Goal: Contribute content: Contribute content

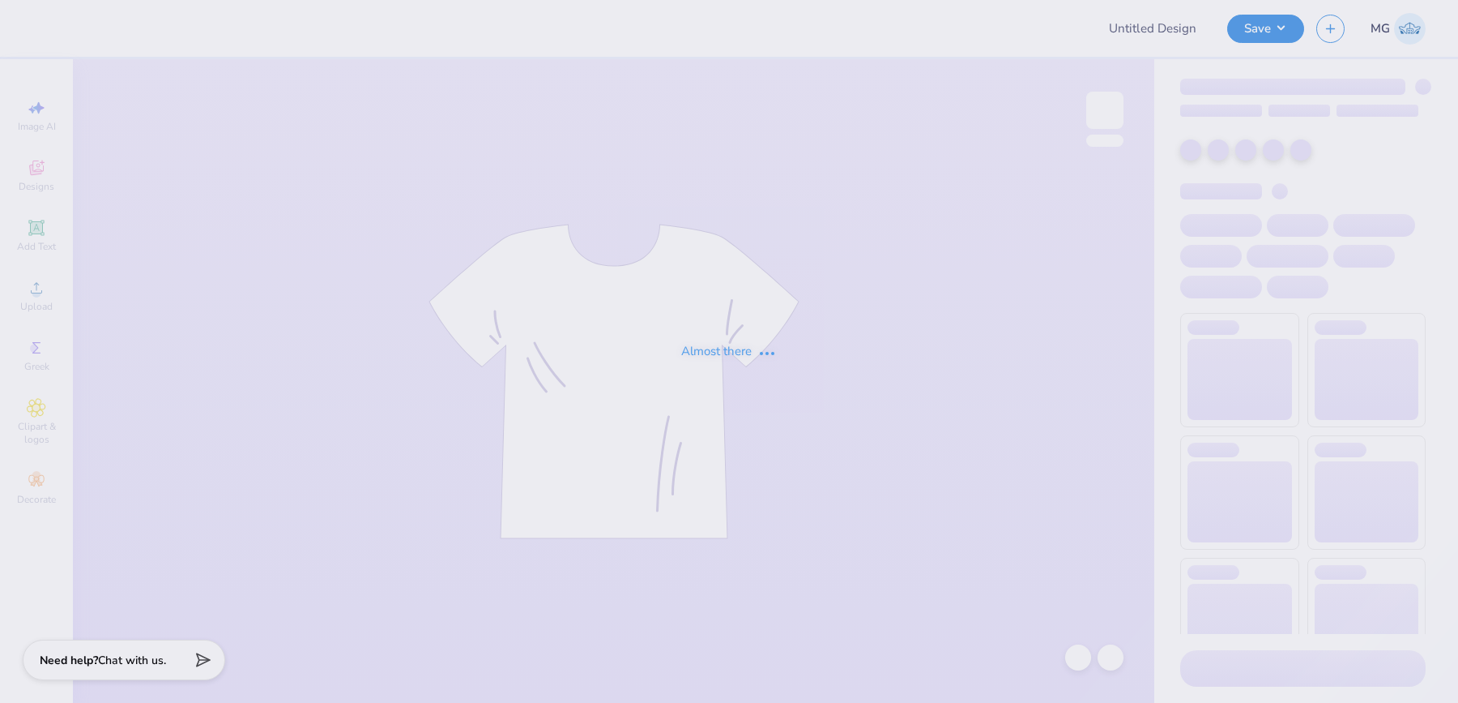
type input "AKY tshirt"
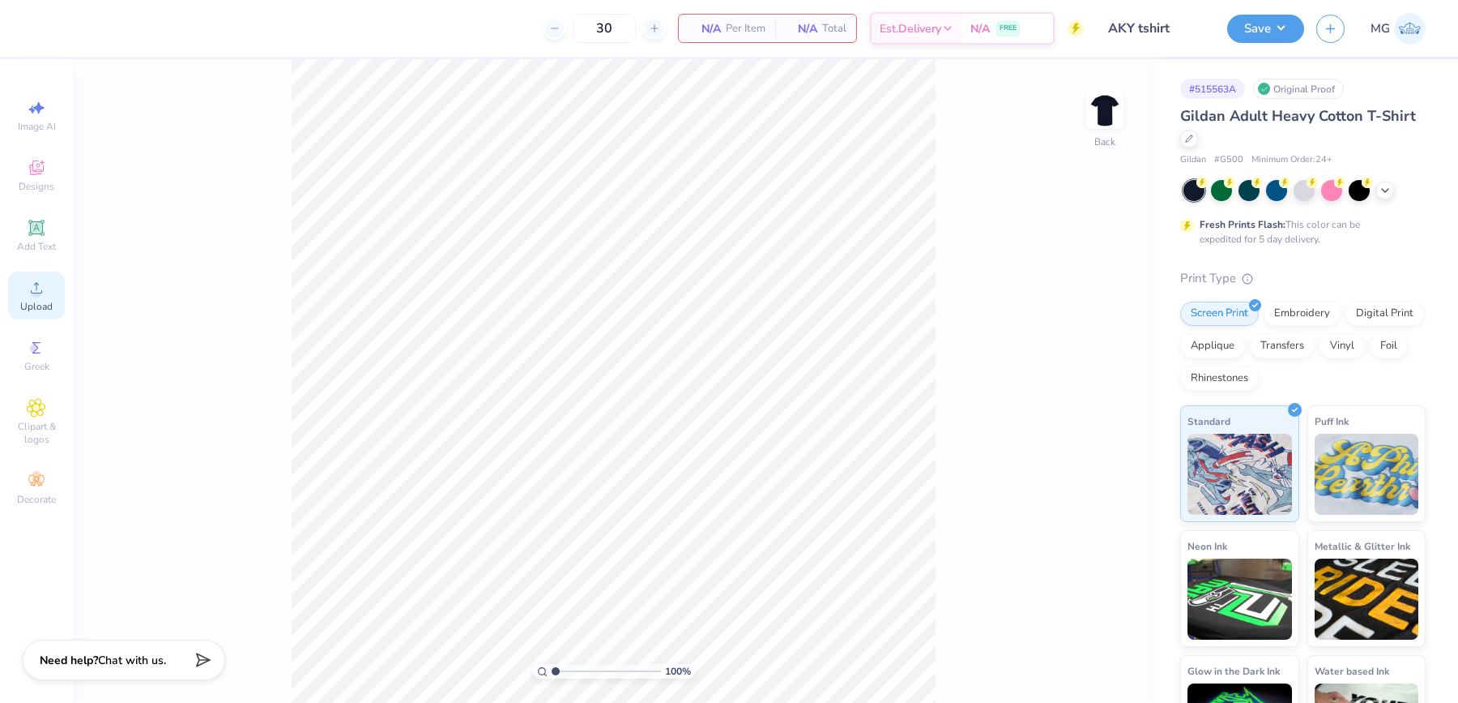
click at [51, 288] on div "Upload" at bounding box center [36, 295] width 57 height 48
click at [940, 374] on div "100 % Back" at bounding box center [614, 380] width 1082 height 643
click at [28, 273] on div "Upload" at bounding box center [36, 295] width 57 height 48
click at [38, 293] on icon at bounding box center [36, 287] width 11 height 11
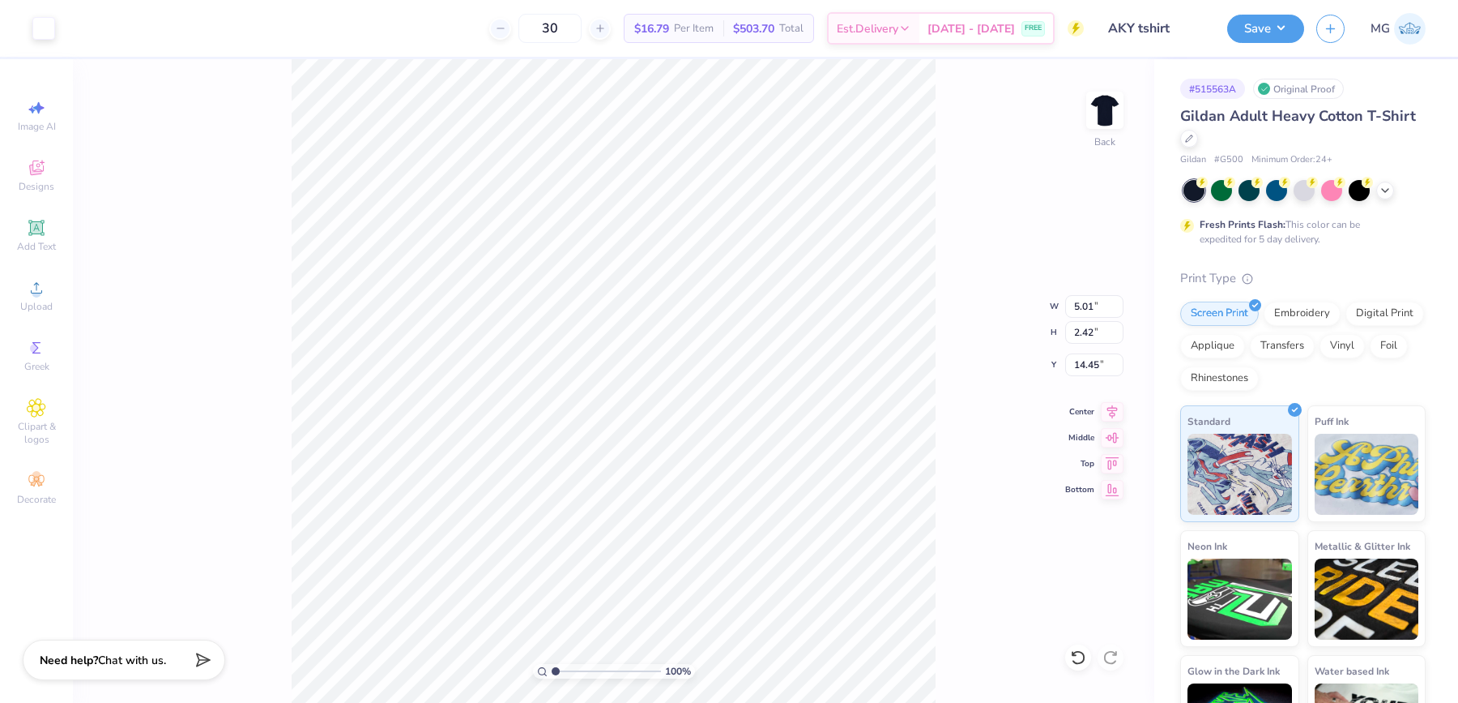
type input "5.01"
type input "2.42"
type input "3.88"
click at [1093, 301] on input "5.01" at bounding box center [1094, 306] width 58 height 23
type input "5"
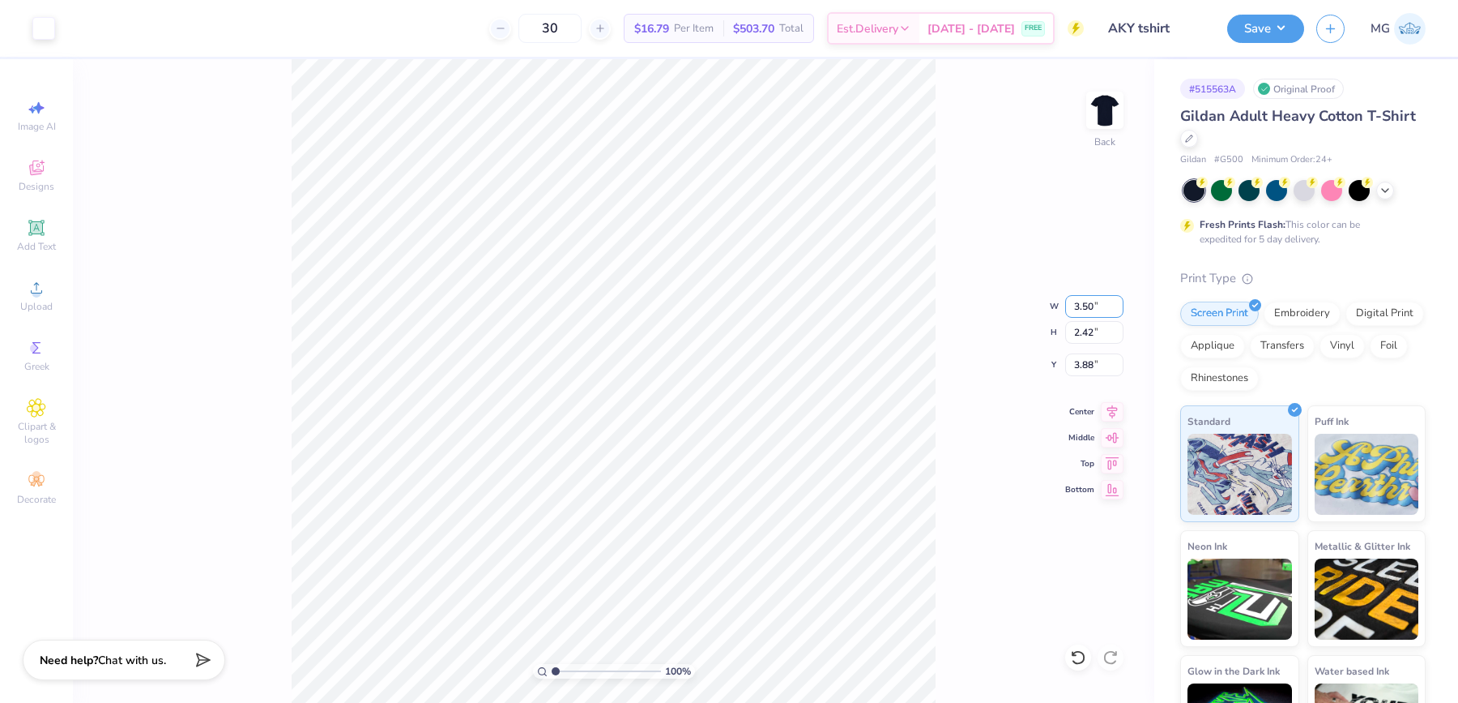
type input "3.50"
type input "1.69"
type input "4.23"
type input "3.00"
click at [994, 347] on div "100 % Back W 3.50 3.50 " H 1.69 1.69 " Y 3.00 3.00 " Center Middle Top Bottom" at bounding box center [614, 380] width 1082 height 643
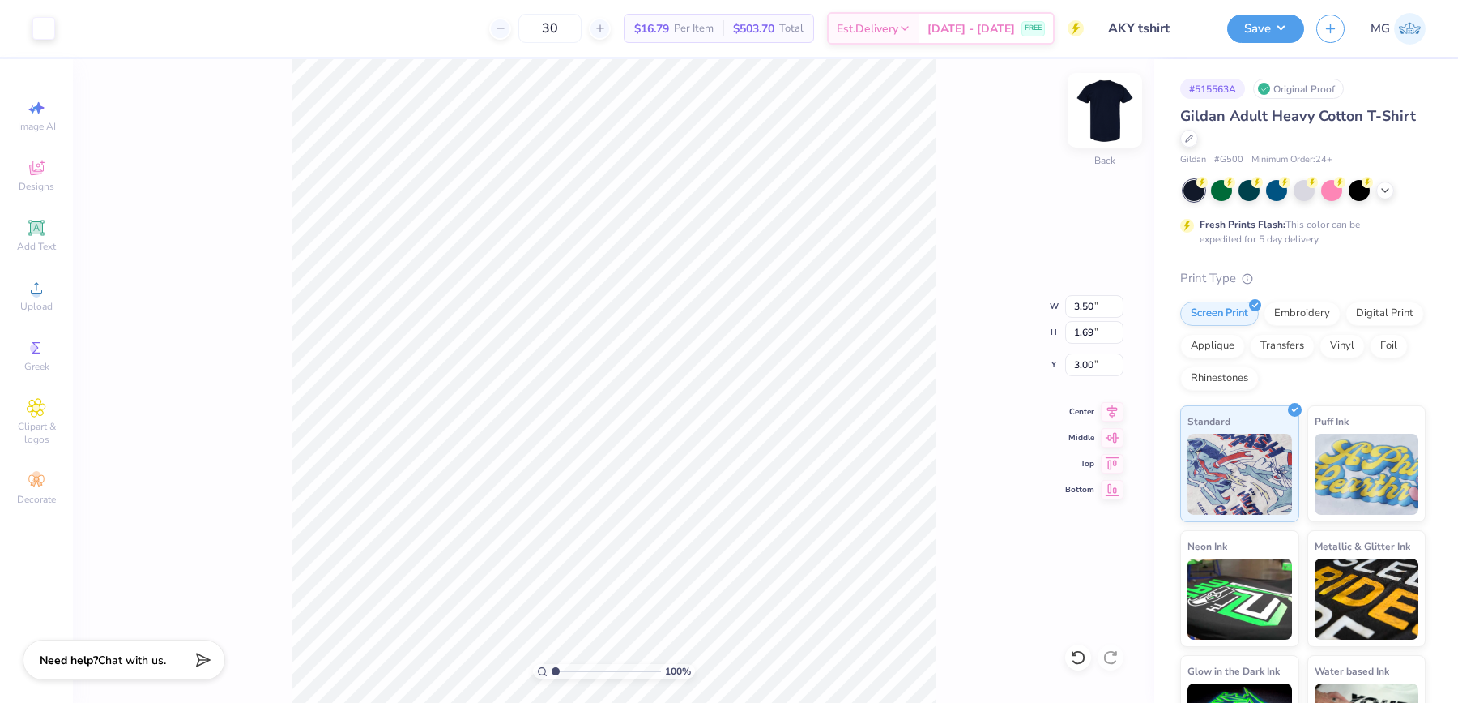
click at [1109, 120] on img at bounding box center [1105, 110] width 65 height 65
click at [30, 317] on div "Upload" at bounding box center [36, 295] width 57 height 48
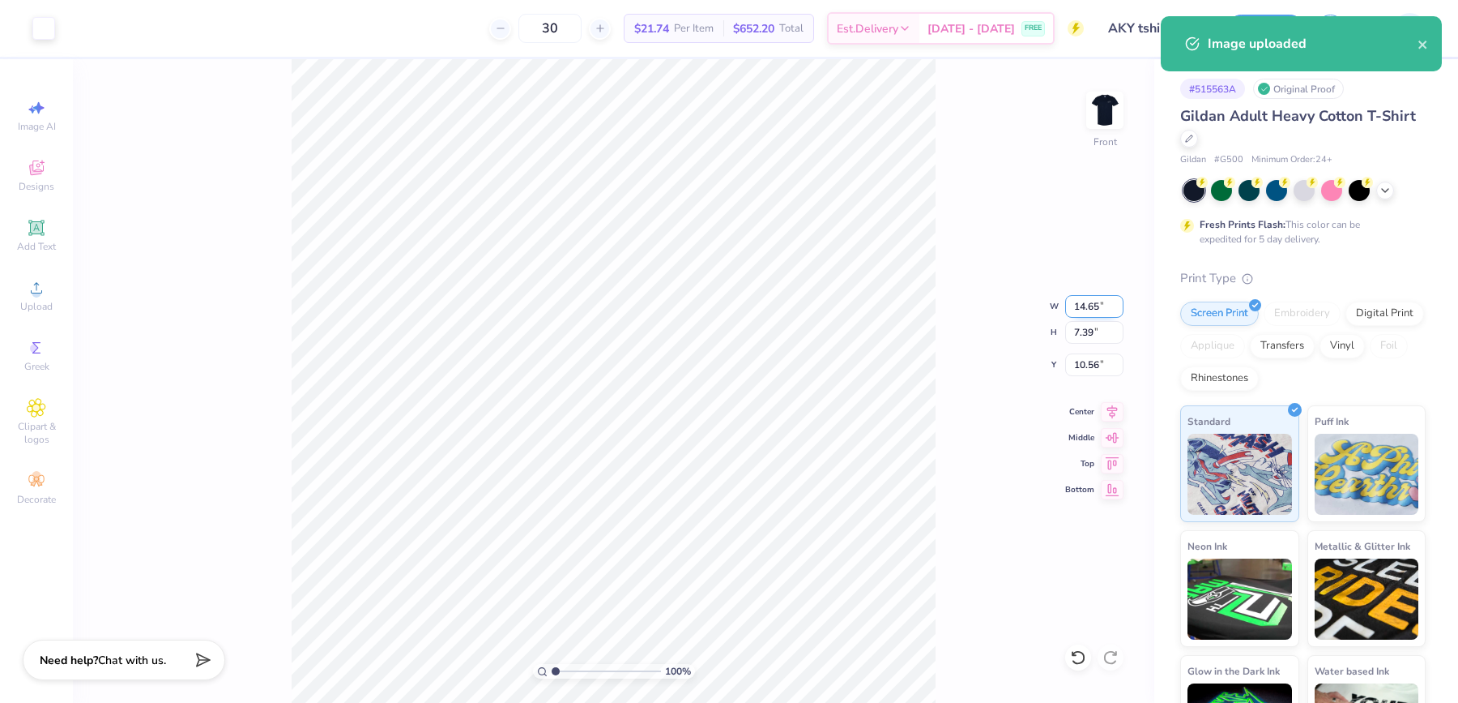
click at [1099, 307] on input "14.65" at bounding box center [1094, 306] width 58 height 23
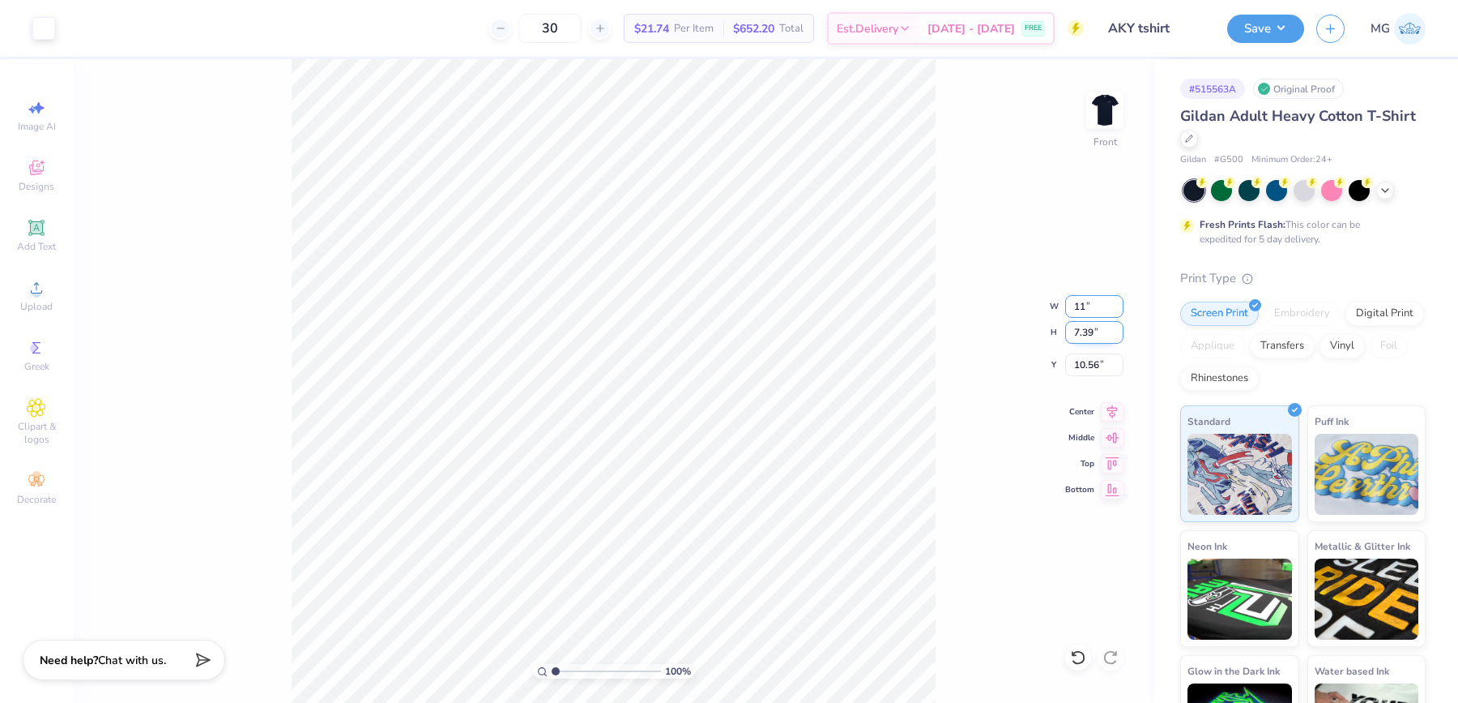
type input "11.00"
type input "5.55"
type input "11.48"
click at [1097, 364] on input "11.48" at bounding box center [1094, 364] width 58 height 23
type input "1"
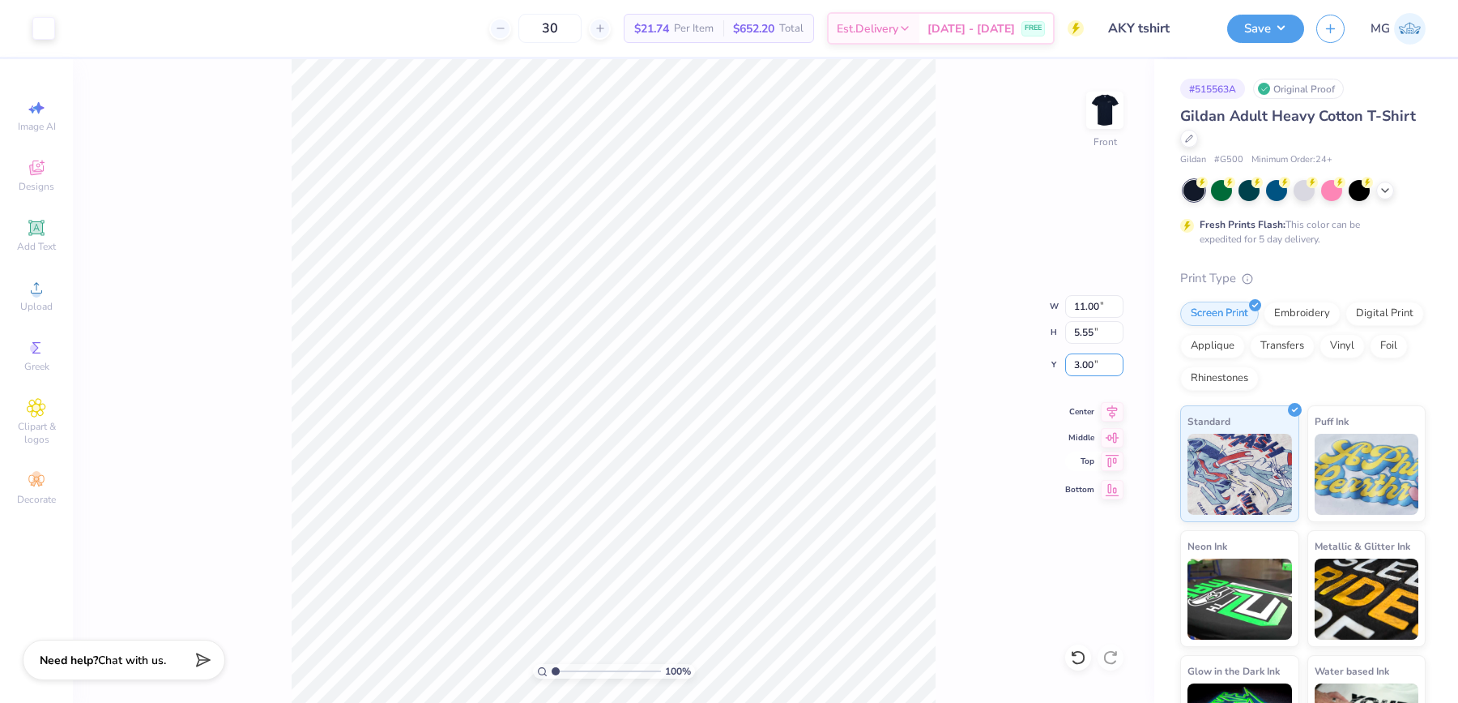
type input "3.00"
click at [944, 157] on div "100 % Front W 11.00 11.00 " H 5.55 5.55 " Y 3.00 3.00 " Center Middle Top Bottom" at bounding box center [614, 380] width 1082 height 643
click at [945, 66] on div "100 % Front W 11.00 11.00 " H 5.55 5.55 " Y 3.00 3.00 " Center Middle Top Bottom" at bounding box center [614, 380] width 1082 height 643
click at [989, 133] on div "100 % Front" at bounding box center [614, 380] width 1082 height 643
click at [1278, 23] on button "Save" at bounding box center [1266, 26] width 77 height 28
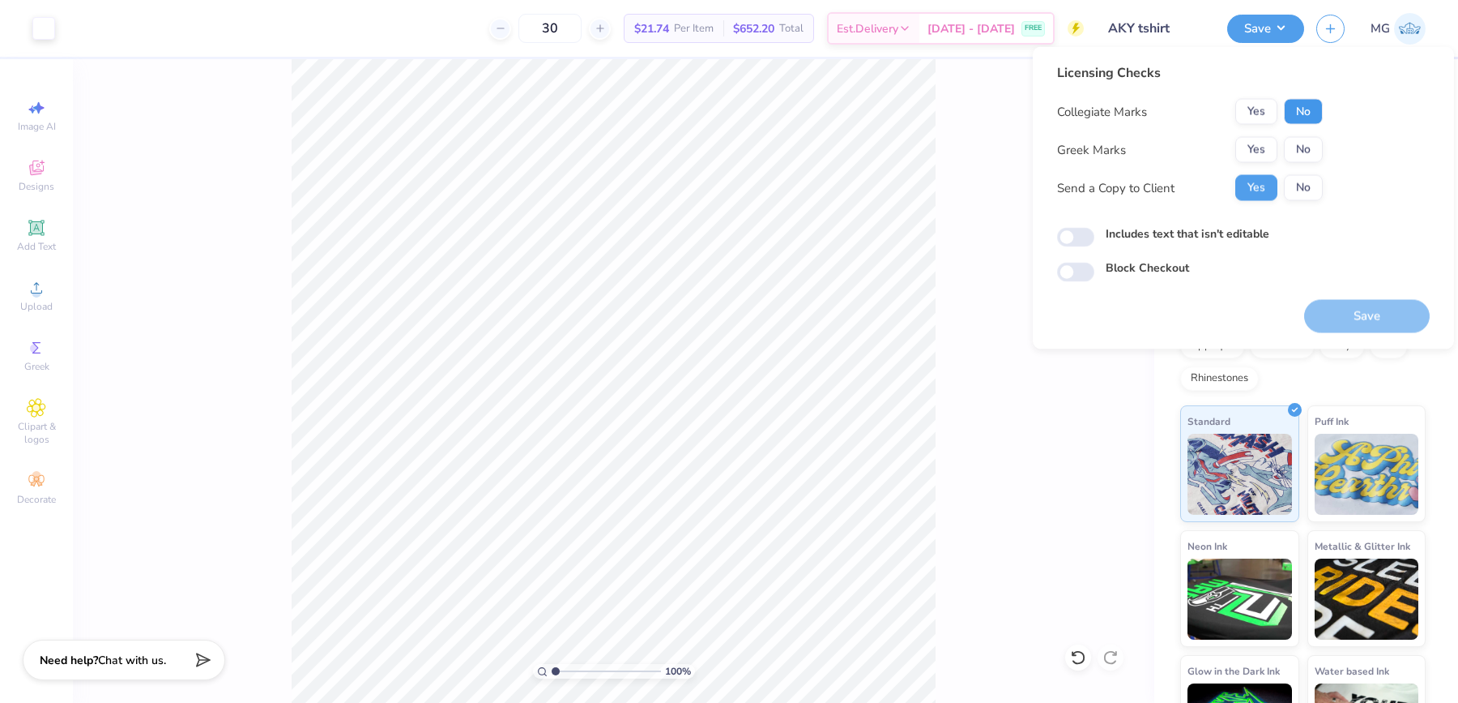
click at [1312, 113] on button "No" at bounding box center [1303, 112] width 39 height 26
click at [1262, 147] on button "Yes" at bounding box center [1257, 150] width 42 height 26
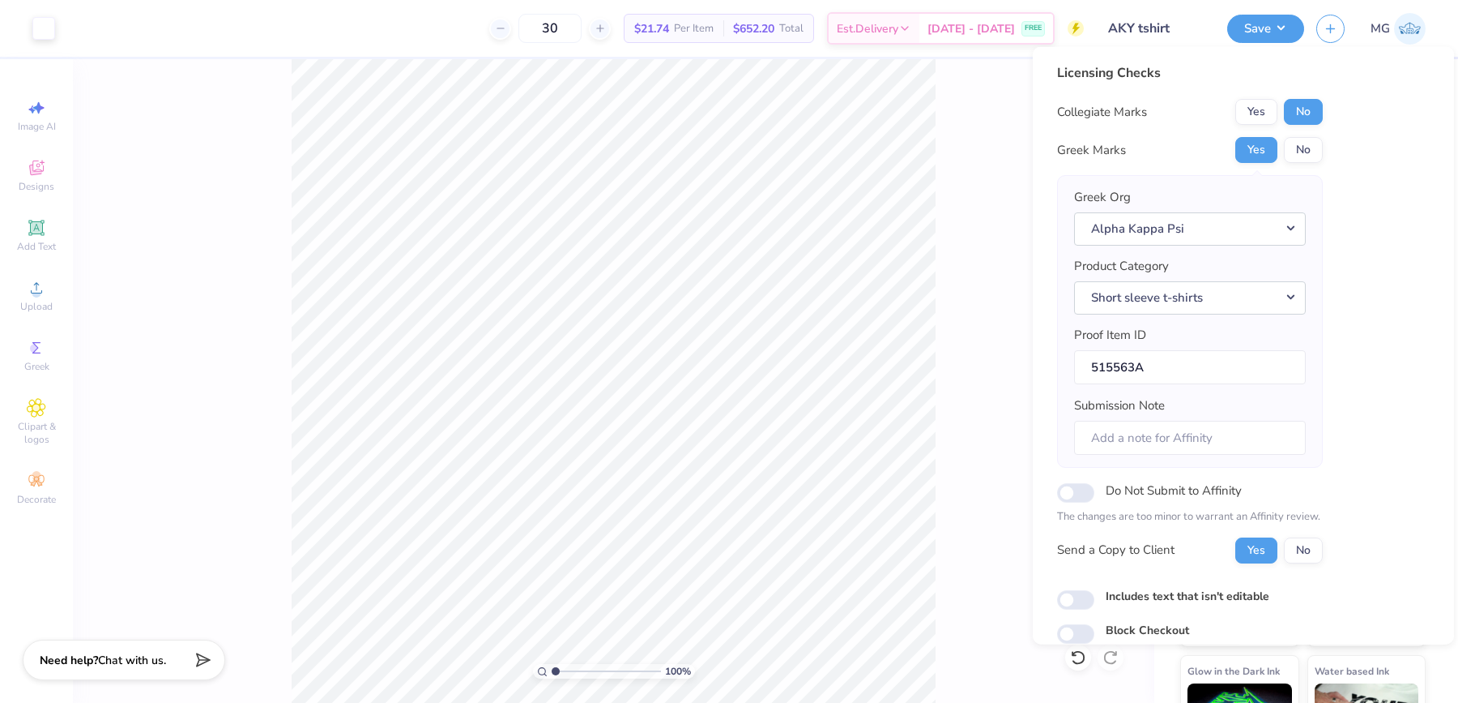
click at [1126, 596] on label "Includes text that isn't editable" at bounding box center [1188, 595] width 164 height 17
click at [1095, 596] on input "Includes text that isn't editable" at bounding box center [1075, 598] width 37 height 19
checkbox input "true"
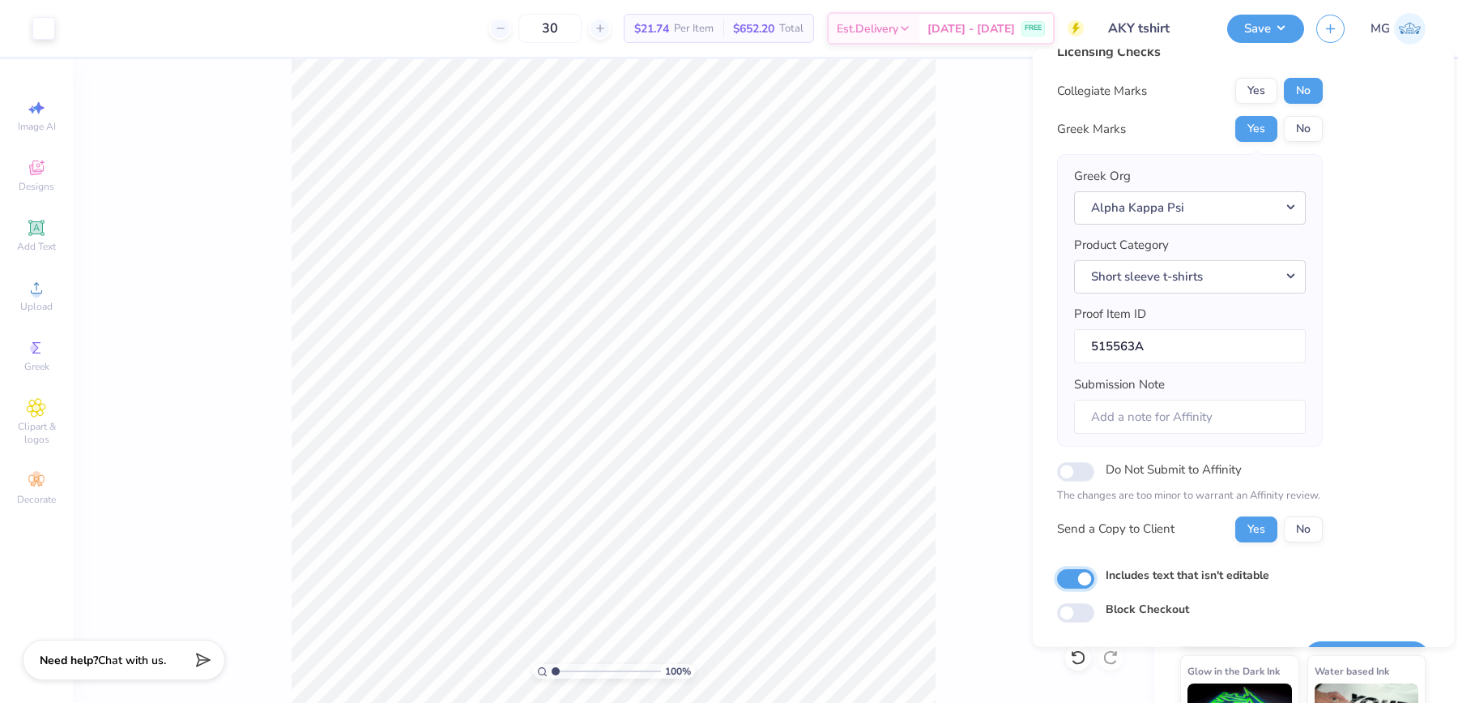
scroll to position [62, 0]
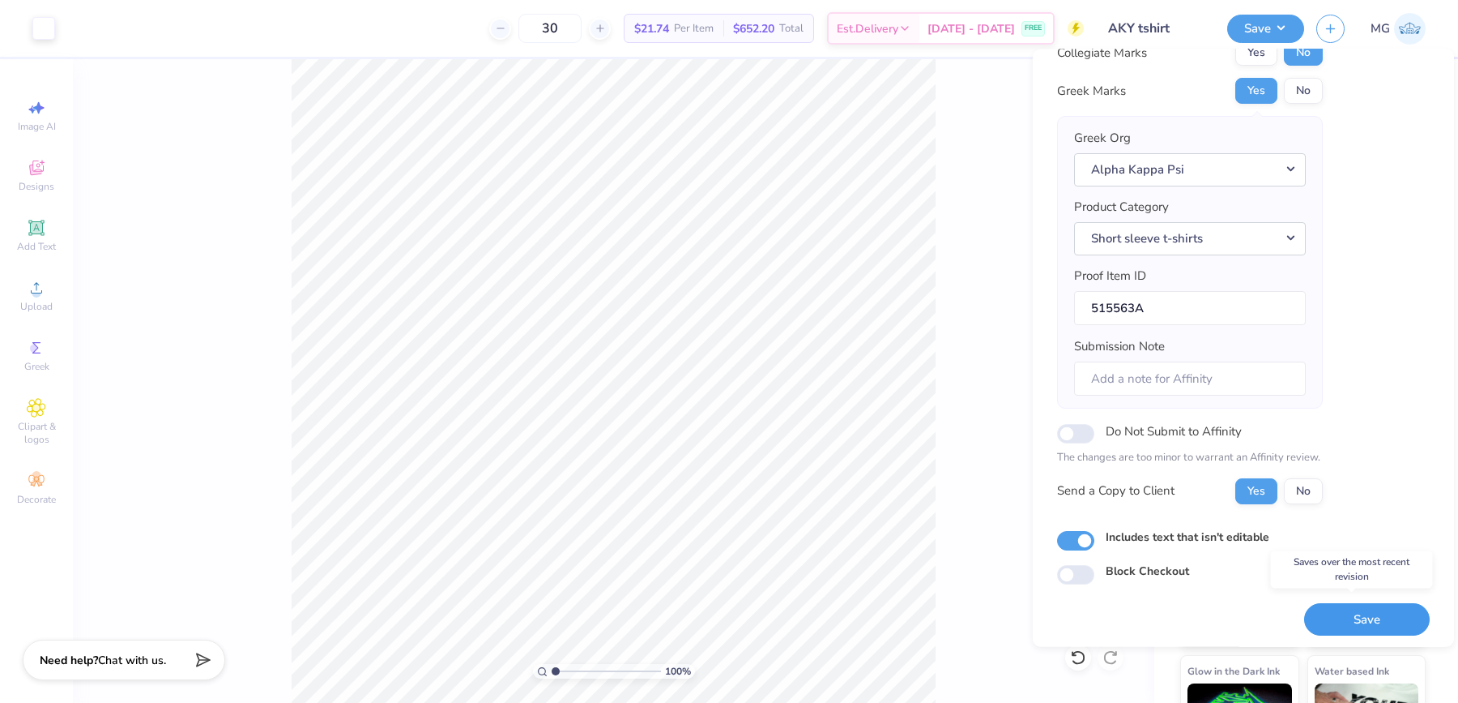
click at [1323, 604] on button "Save" at bounding box center [1368, 618] width 126 height 33
